Goal: Task Accomplishment & Management: Manage account settings

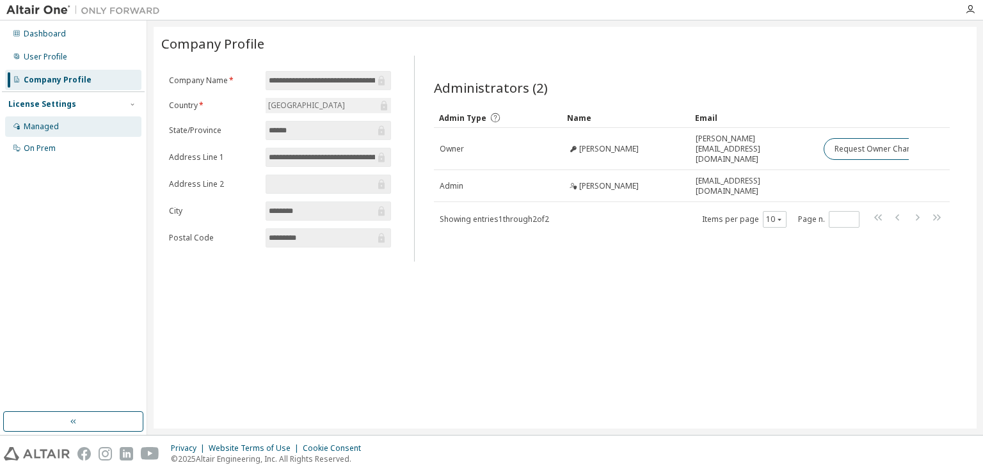
click at [32, 122] on div "Managed" at bounding box center [41, 127] width 35 height 10
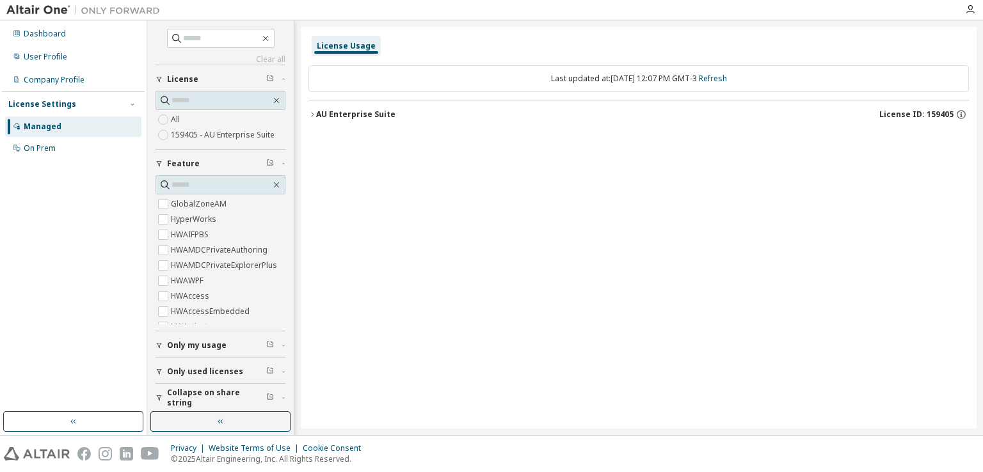
click at [198, 341] on span "Only my usage" at bounding box center [197, 346] width 60 height 10
click at [315, 116] on icon "button" at bounding box center [313, 115] width 8 height 8
